Goal: Check status: Check status

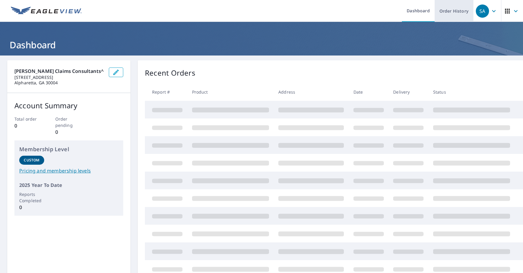
click at [449, 14] on link "Order History" at bounding box center [453, 11] width 39 height 22
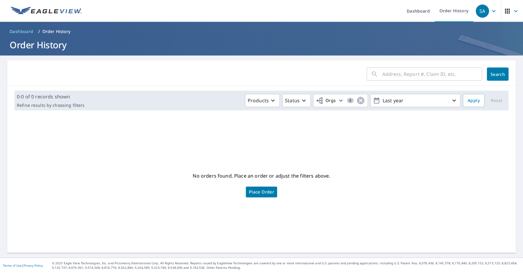
drag, startPoint x: 413, startPoint y: 73, endPoint x: 466, endPoint y: 75, distance: 53.5
click at [413, 73] on input "text" at bounding box center [432, 74] width 100 height 17
paste input "2509080718"
type input "2509080718"
click at [501, 74] on button "Search" at bounding box center [498, 74] width 22 height 13
